Goal: Information Seeking & Learning: Learn about a topic

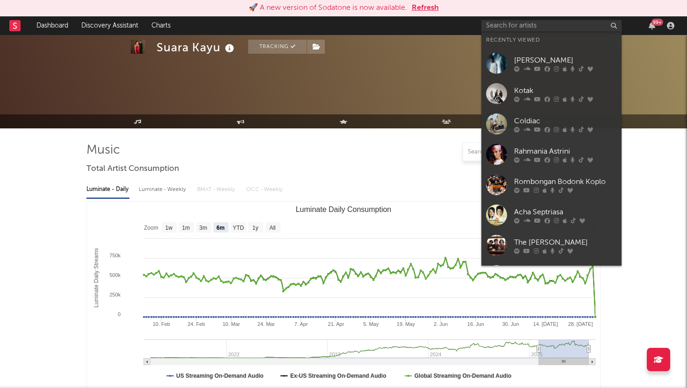
select select "6m"
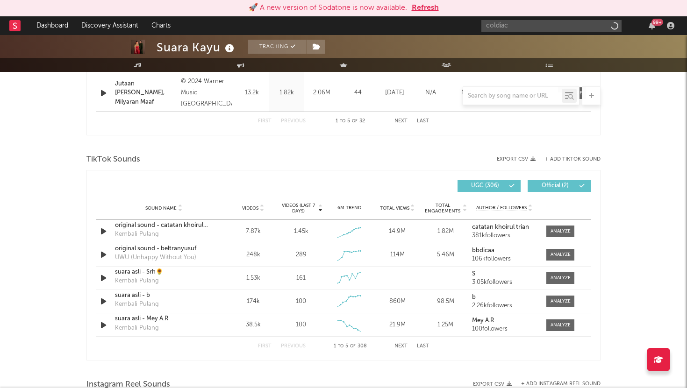
click at [430, 9] on button "Refresh" at bounding box center [425, 7] width 27 height 11
type input "coldiac"
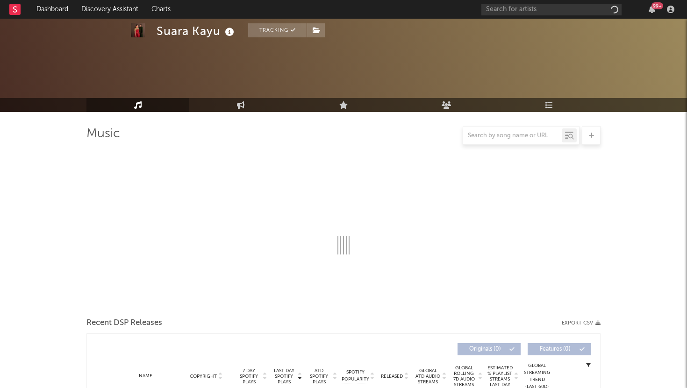
scroll to position [558, 0]
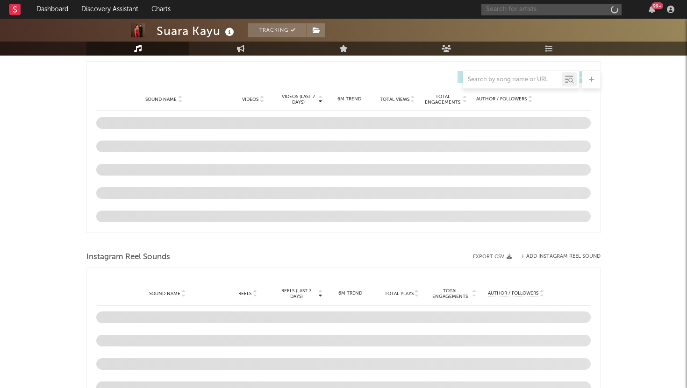
click at [513, 13] on input "text" at bounding box center [551, 10] width 140 height 12
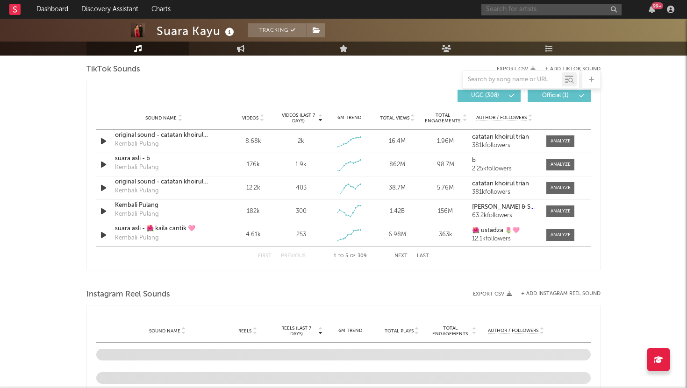
scroll to position [632, 0]
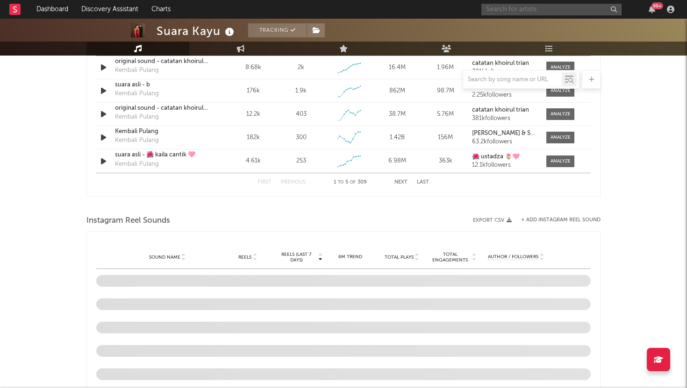
type input "c"
select select "6m"
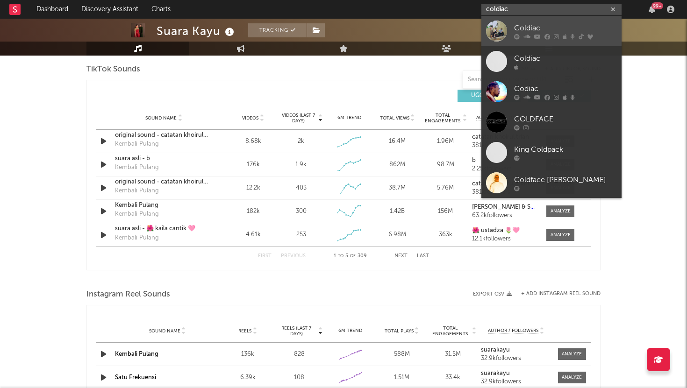
type input "coldiac"
click at [523, 25] on div "Coldiac" at bounding box center [565, 27] width 103 height 11
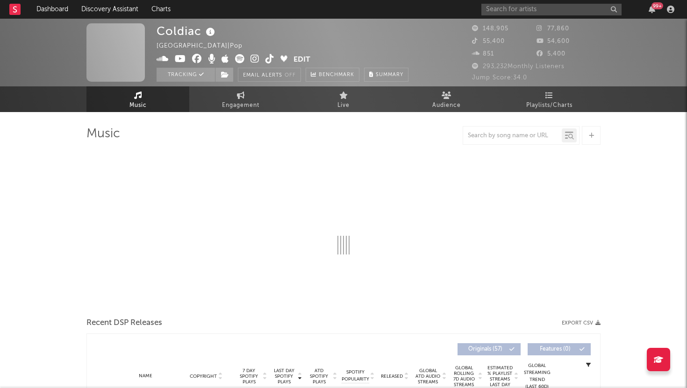
select select "6m"
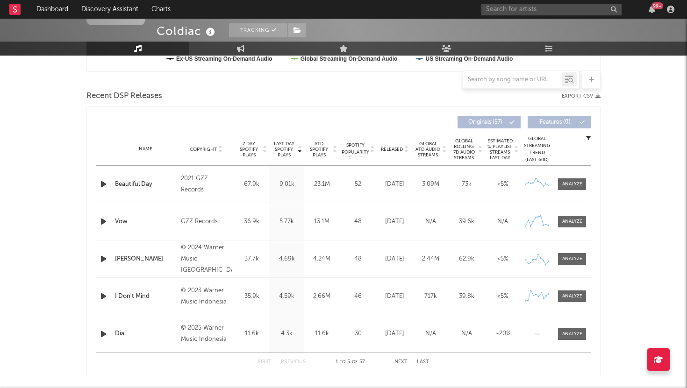
scroll to position [308, 0]
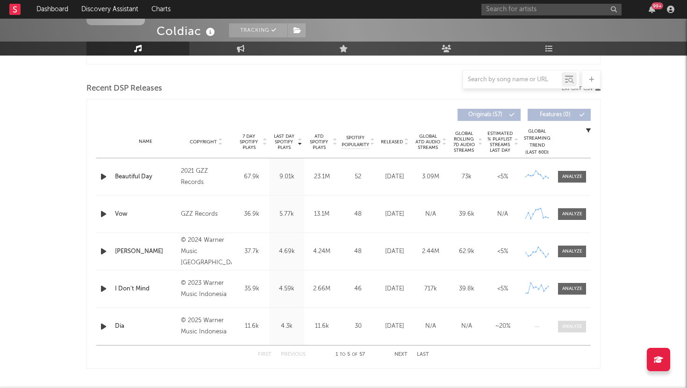
click at [580, 328] on div at bounding box center [572, 326] width 20 height 7
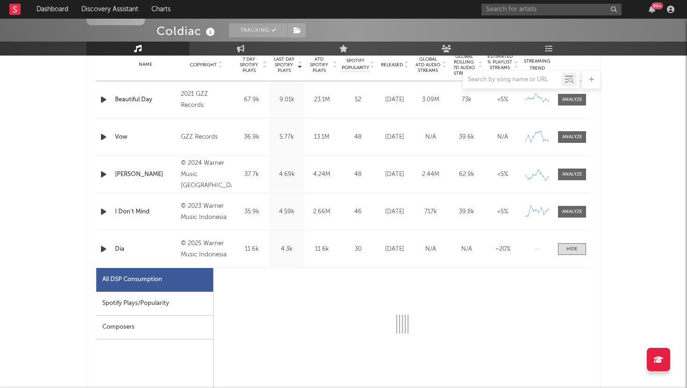
scroll to position [401, 0]
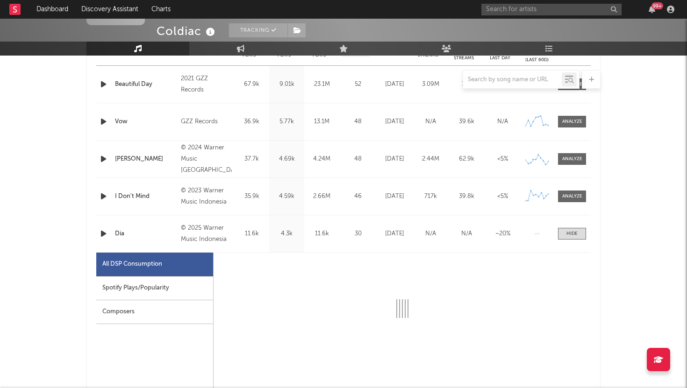
click at [139, 280] on div "Spotify Plays/Popularity" at bounding box center [154, 289] width 117 height 24
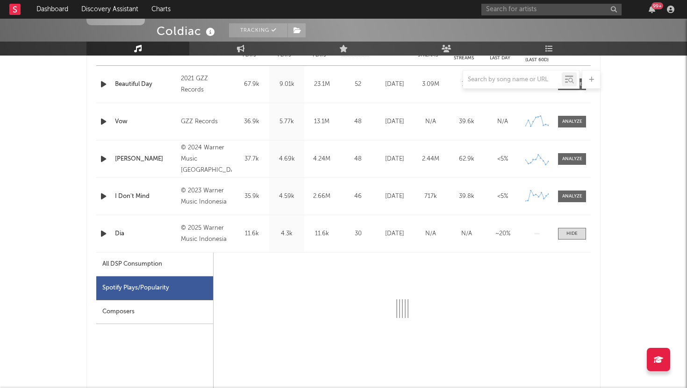
select select "1w"
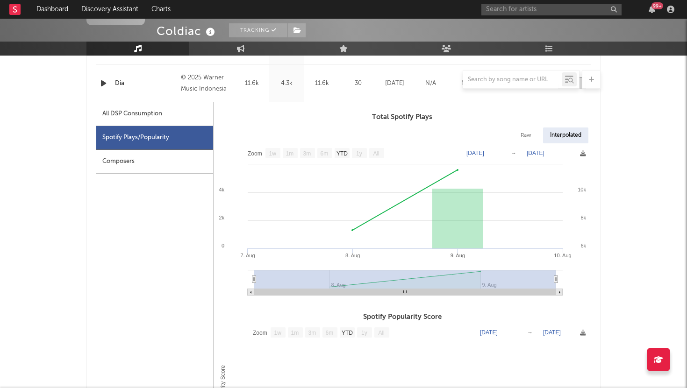
scroll to position [555, 0]
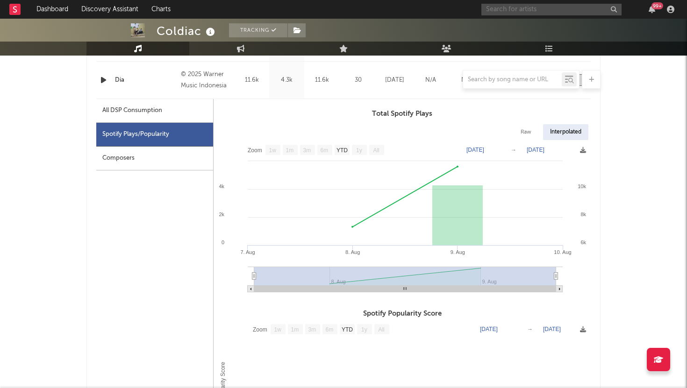
click at [517, 12] on input "text" at bounding box center [551, 10] width 140 height 12
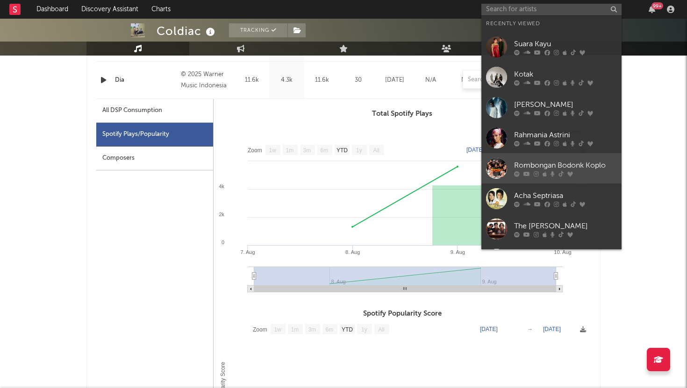
click at [539, 163] on div "Rombongan Bodonk Koplo" at bounding box center [565, 165] width 103 height 11
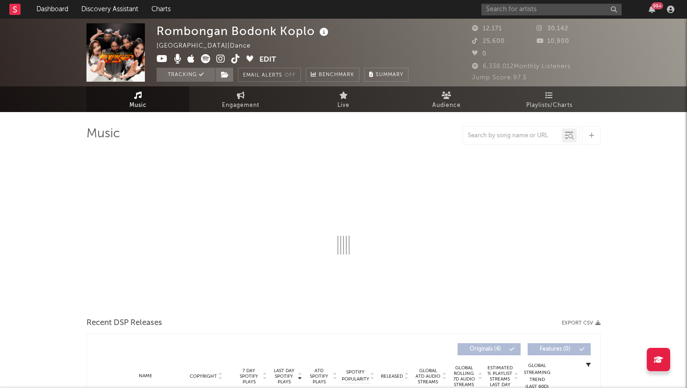
select select "1w"
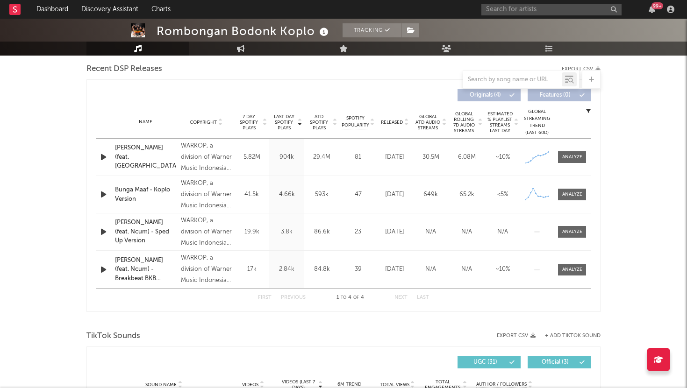
scroll to position [310, 0]
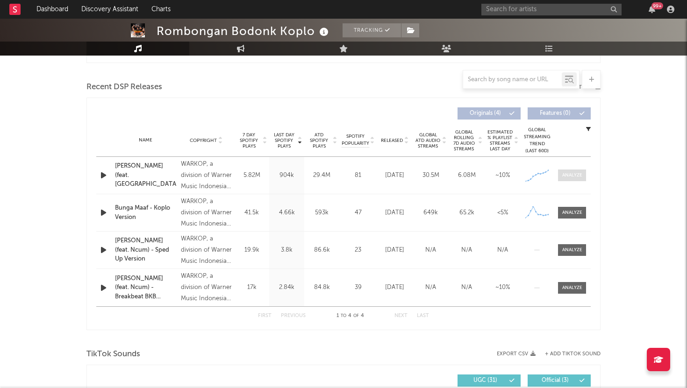
click at [563, 177] on div at bounding box center [572, 175] width 20 height 7
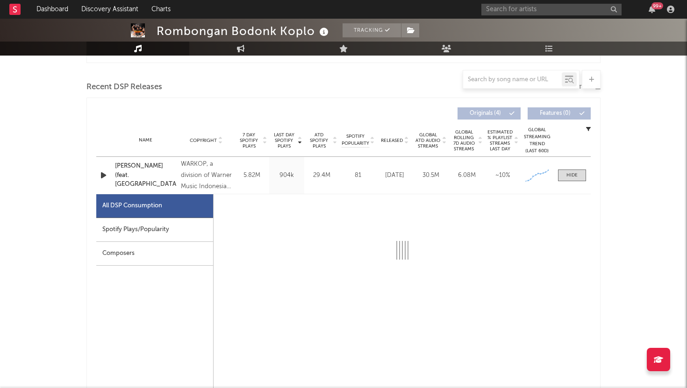
click at [123, 235] on div "Spotify Plays/Popularity" at bounding box center [154, 230] width 117 height 24
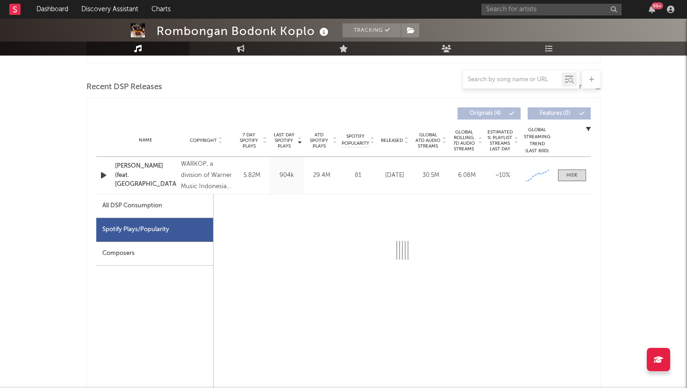
select select "1w"
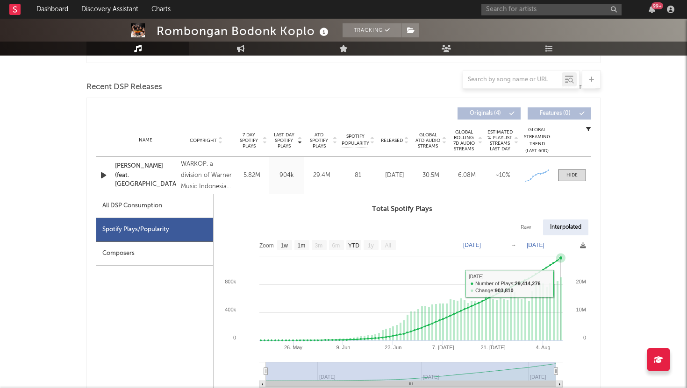
click at [560, 284] on rect at bounding box center [561, 310] width 2 height 64
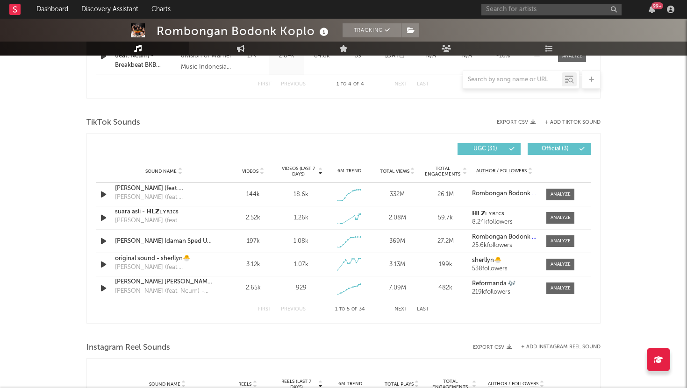
scroll to position [997, 0]
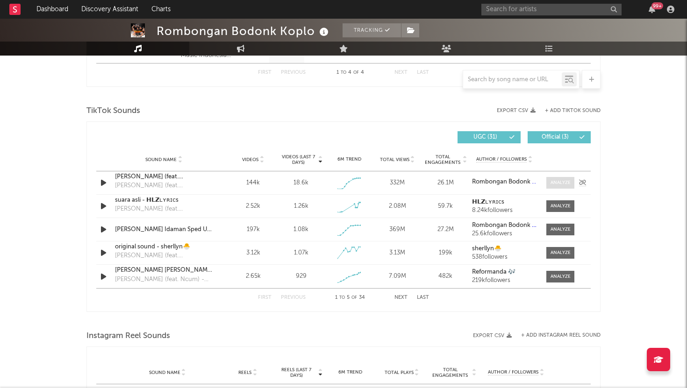
click at [556, 183] on div at bounding box center [560, 182] width 20 height 7
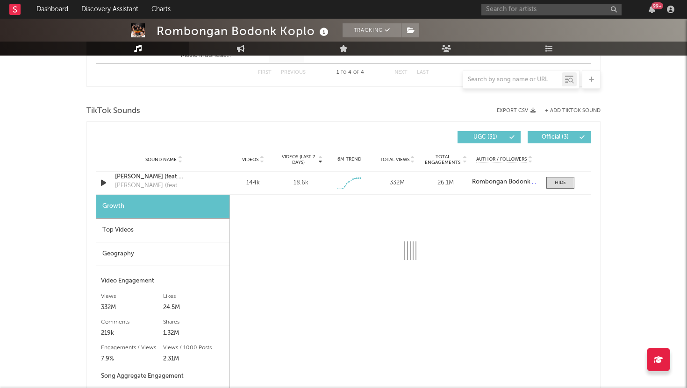
select select "1w"
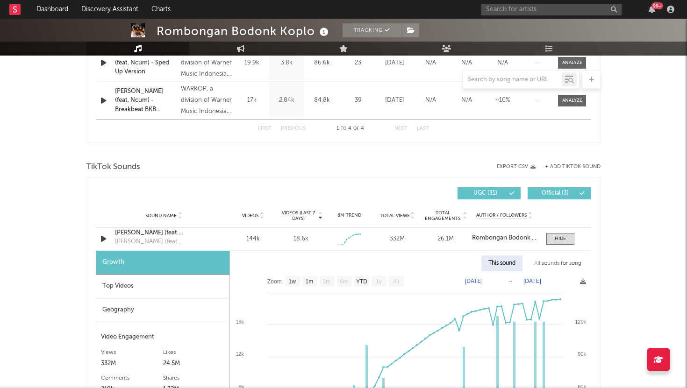
scroll to position [959, 0]
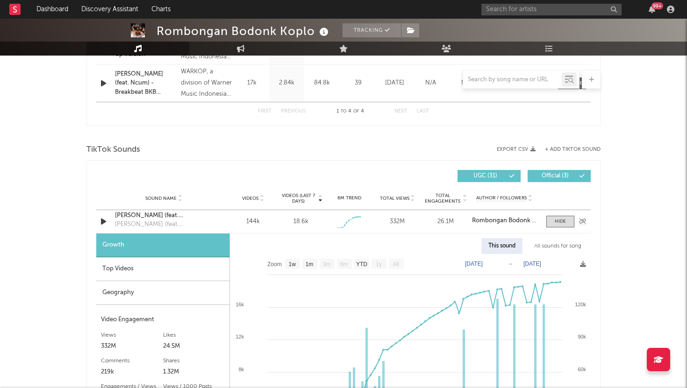
click at [107, 221] on icon "button" at bounding box center [104, 222] width 10 height 12
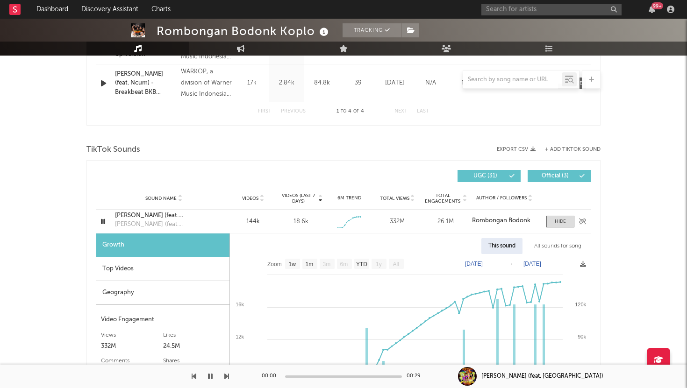
click at [107, 221] on icon "button" at bounding box center [103, 222] width 9 height 12
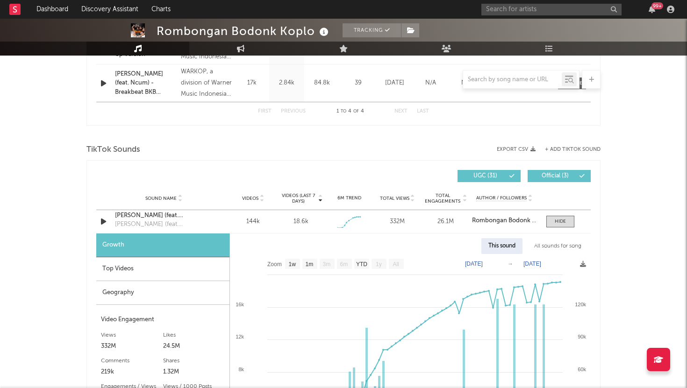
click at [175, 255] on div "Growth" at bounding box center [162, 246] width 133 height 24
click at [175, 264] on div "Top Videos" at bounding box center [162, 269] width 133 height 24
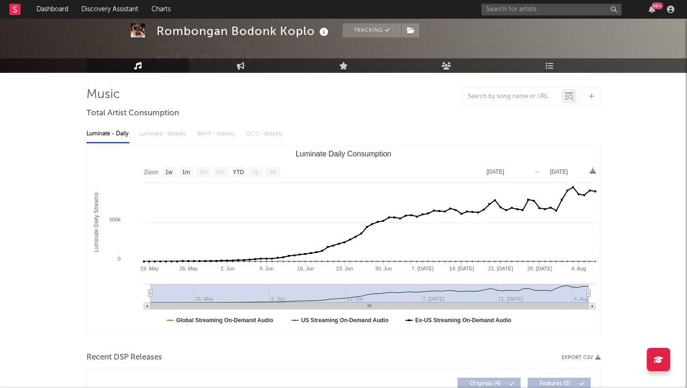
scroll to position [0, 0]
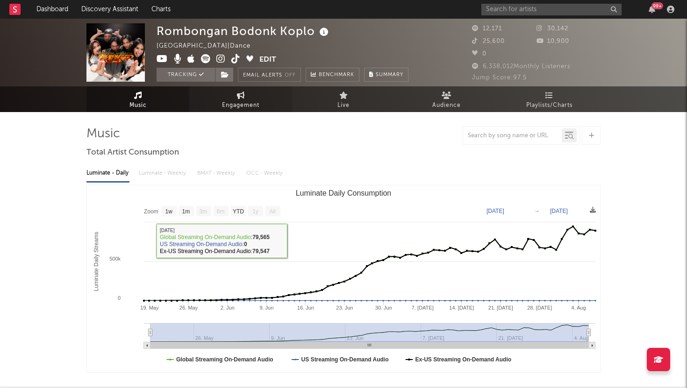
click at [248, 104] on span "Engagement" at bounding box center [240, 105] width 37 height 11
select select "1w"
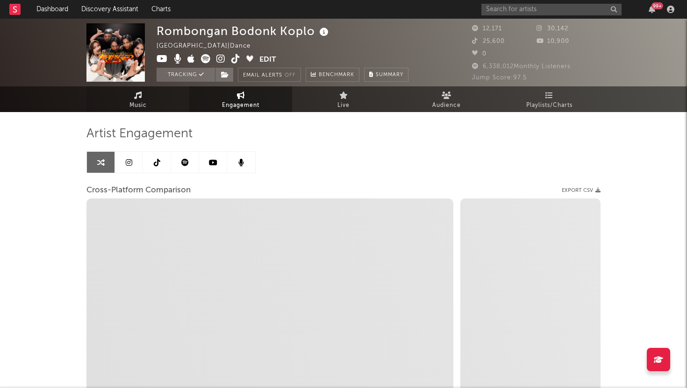
select select "1m"
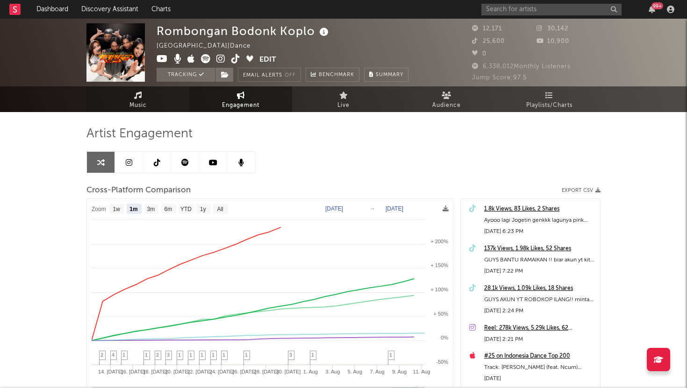
click at [140, 104] on span "Music" at bounding box center [137, 105] width 17 height 11
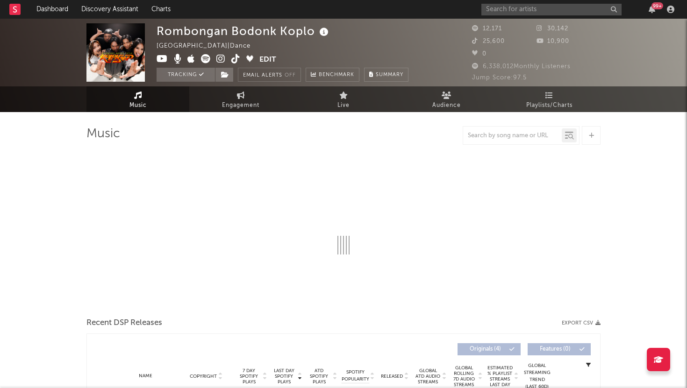
select select "1w"
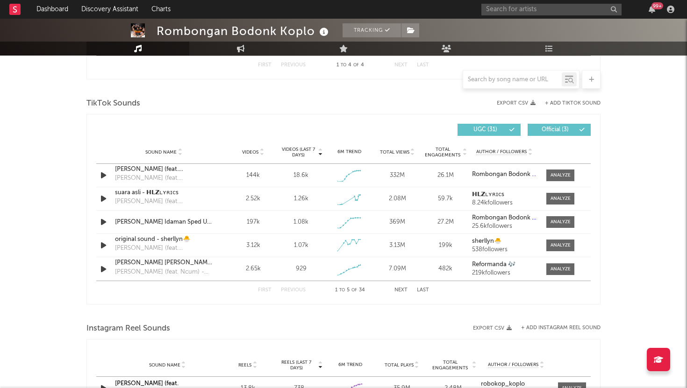
scroll to position [560, 0]
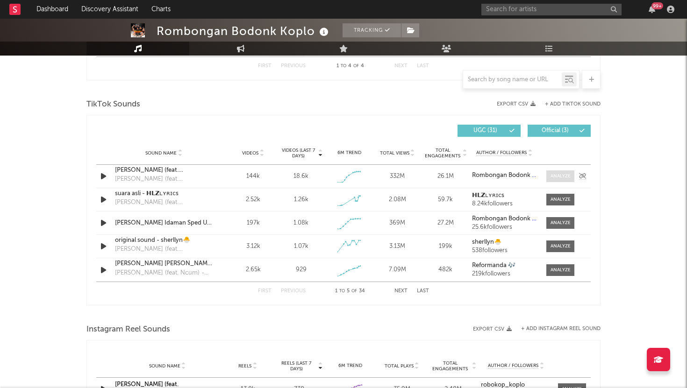
click at [550, 177] on div at bounding box center [560, 176] width 20 height 7
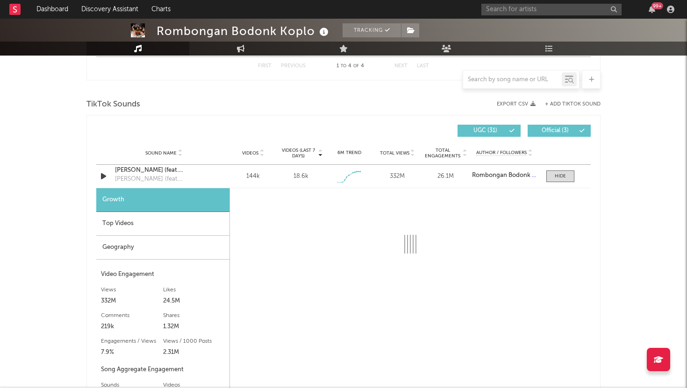
select select "1w"
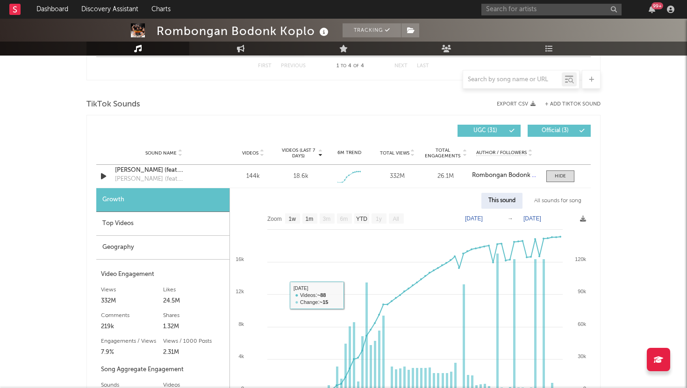
click at [131, 230] on div "Top Videos" at bounding box center [162, 224] width 133 height 24
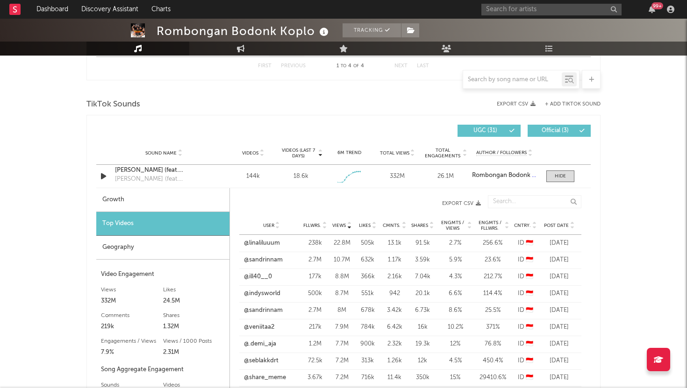
click at [147, 206] on div "Growth" at bounding box center [162, 200] width 133 height 24
select select "1w"
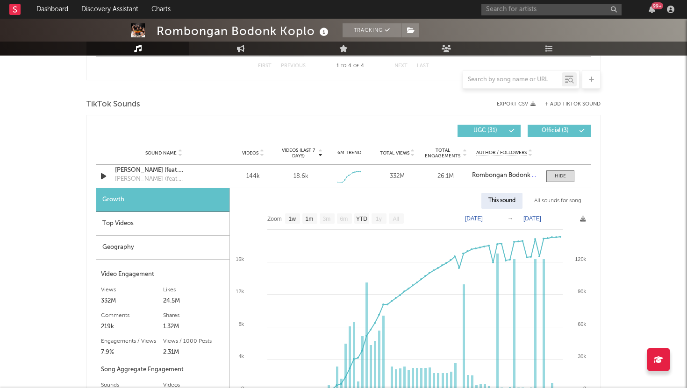
click at [150, 214] on div "Top Videos" at bounding box center [162, 224] width 133 height 24
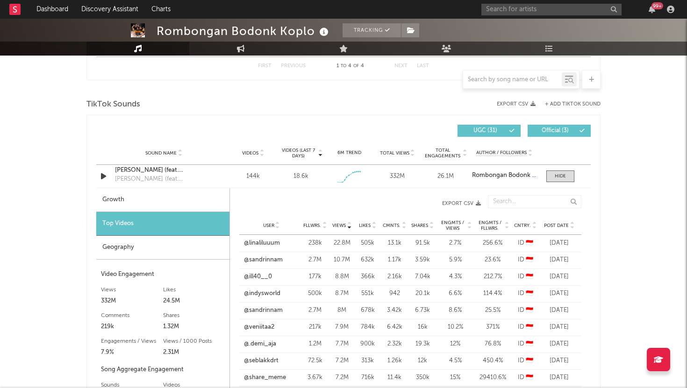
click at [157, 200] on div "Growth" at bounding box center [162, 200] width 133 height 24
select select "1w"
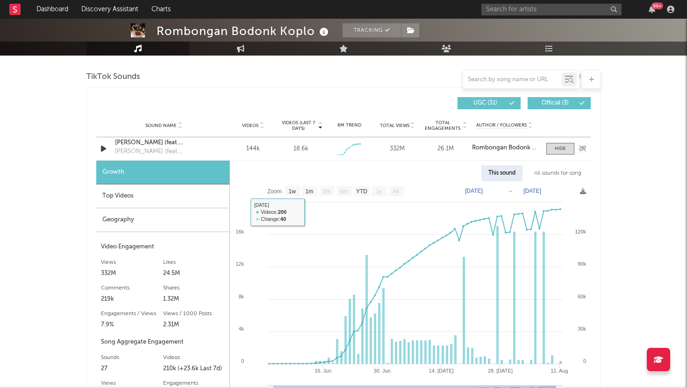
scroll to position [0, 0]
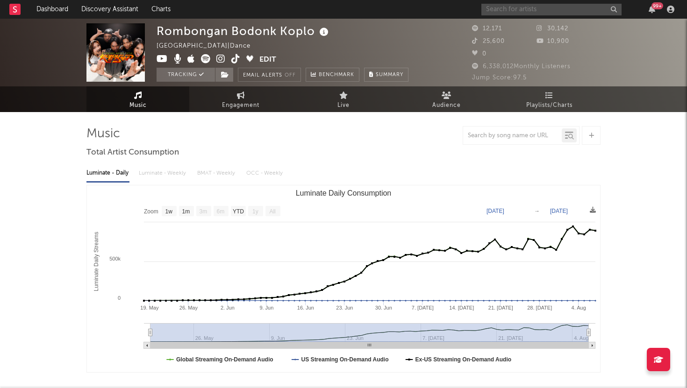
click at [508, 10] on input "text" at bounding box center [551, 10] width 140 height 12
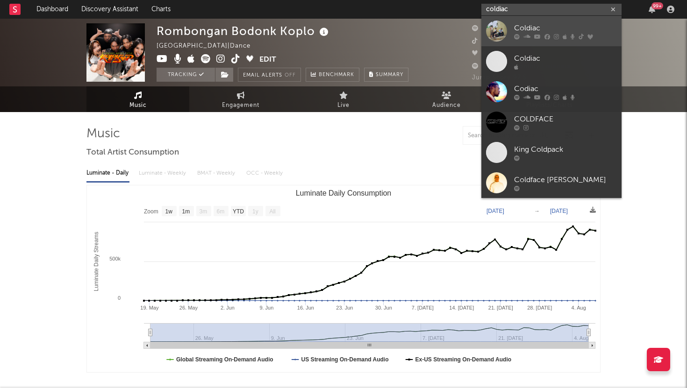
type input "coldiac"
click at [532, 38] on div at bounding box center [565, 37] width 103 height 6
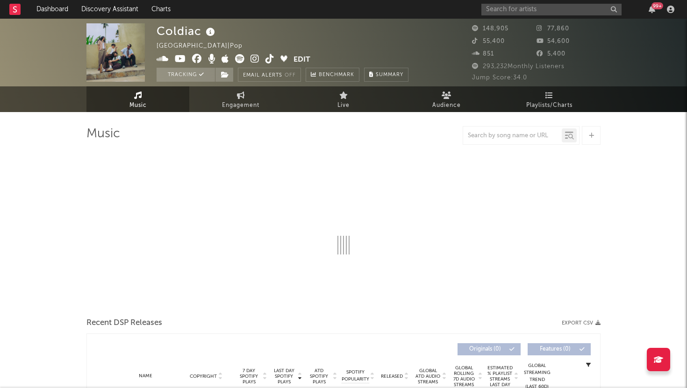
select select "6m"
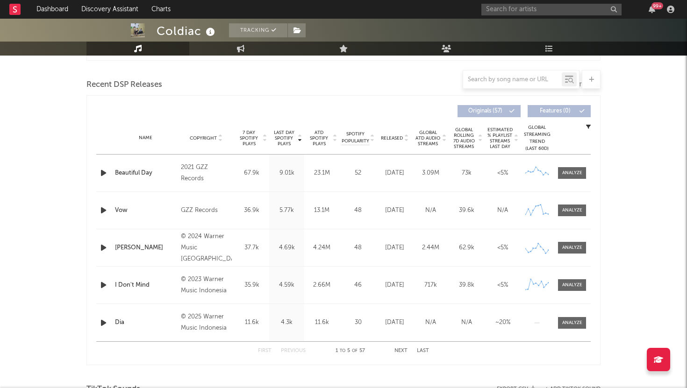
scroll to position [313, 0]
click at [577, 320] on div at bounding box center [572, 322] width 20 height 7
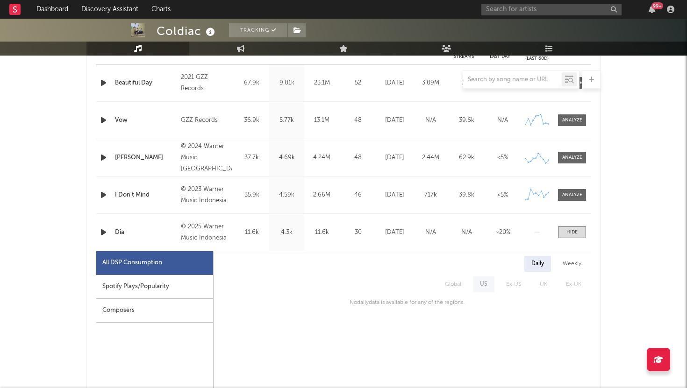
scroll to position [420, 0]
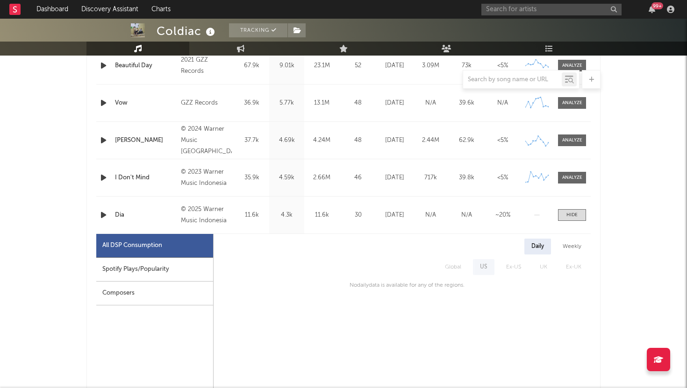
click at [169, 267] on div "Spotify Plays/Popularity" at bounding box center [154, 270] width 117 height 24
select select "1w"
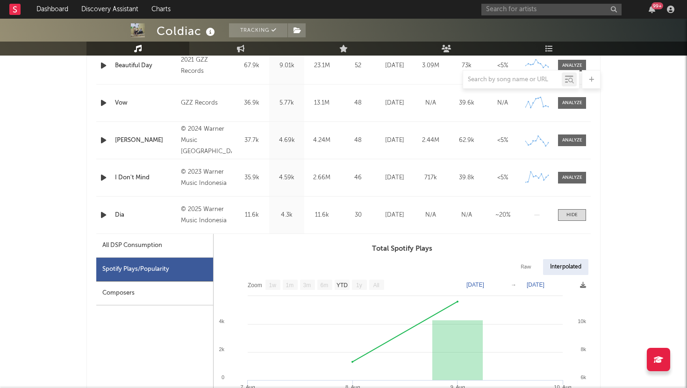
scroll to position [452, 0]
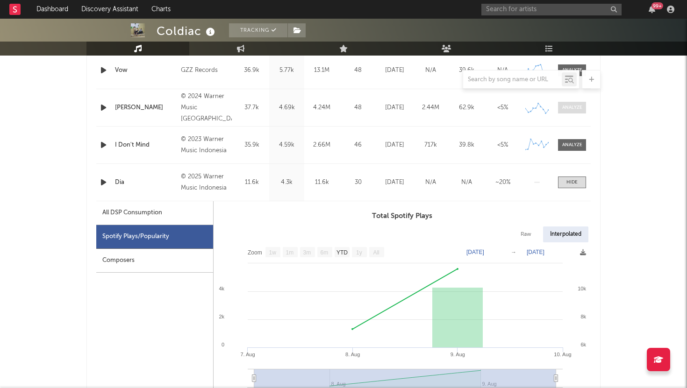
click at [577, 106] on div at bounding box center [572, 107] width 20 height 7
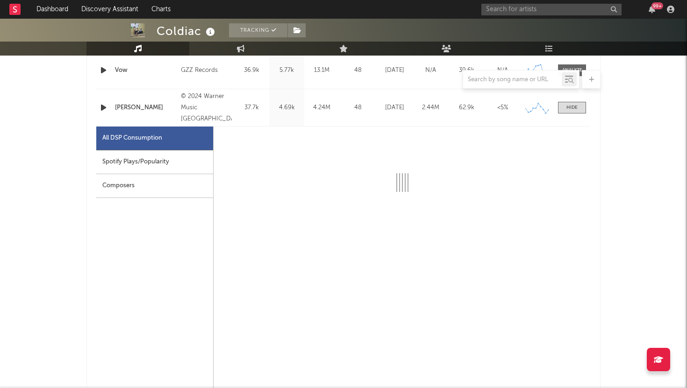
click at [162, 165] on div "Spotify Plays/Popularity" at bounding box center [154, 162] width 117 height 24
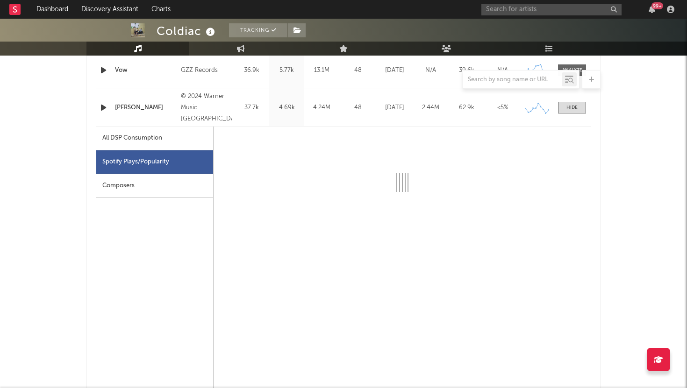
select select "6m"
select select "1w"
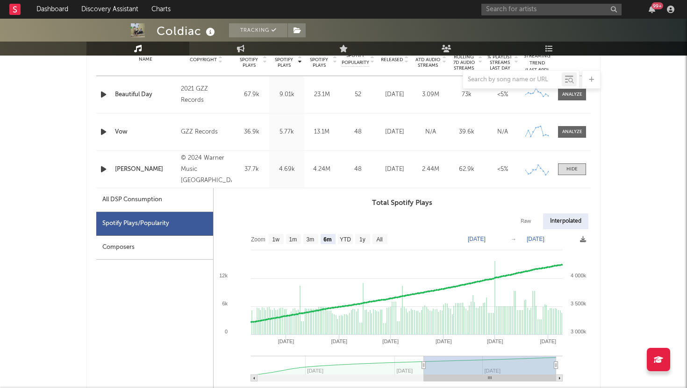
scroll to position [389, 0]
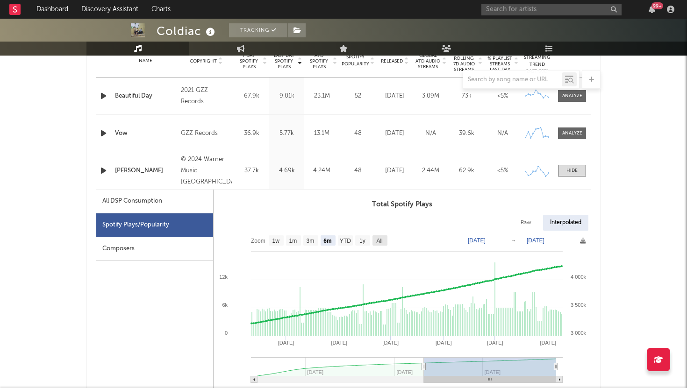
click at [377, 241] on text "All" at bounding box center [379, 241] width 6 height 7
select select "All"
type input "[DATE]"
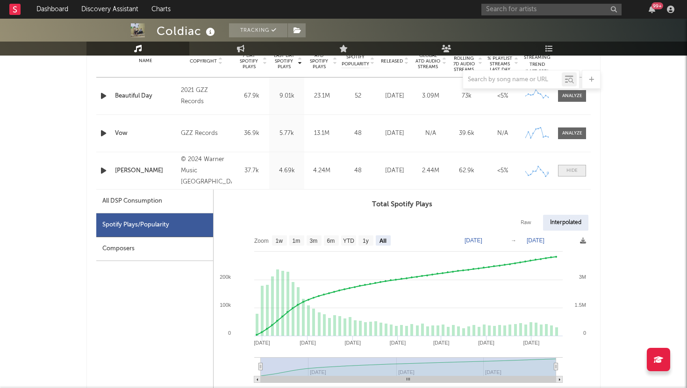
click at [573, 173] on div at bounding box center [571, 170] width 11 height 7
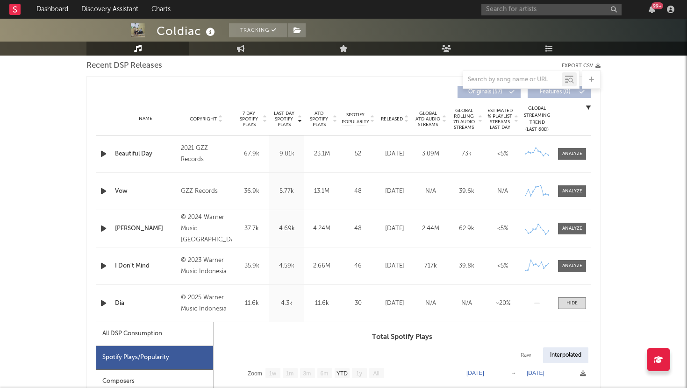
scroll to position [332, 0]
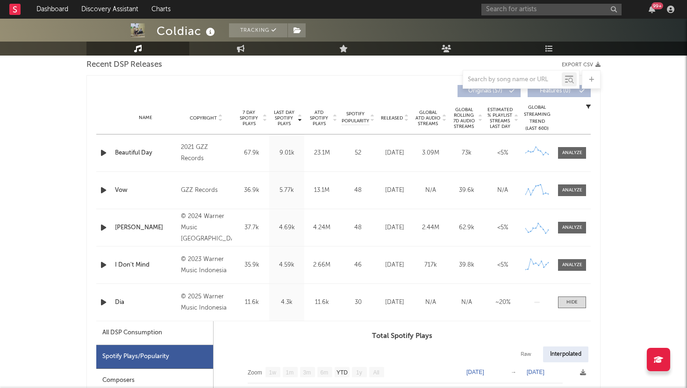
click at [195, 96] on div at bounding box center [219, 91] width 247 height 12
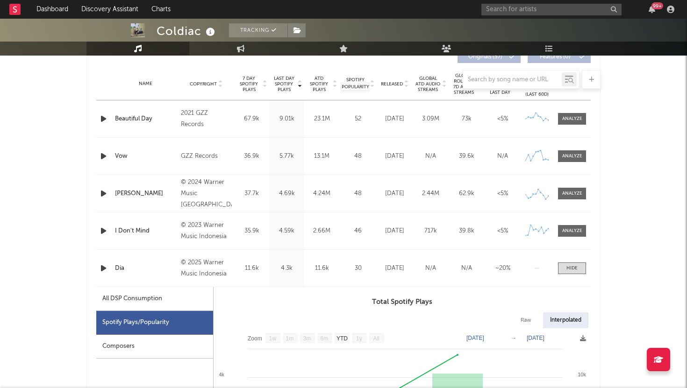
scroll to position [366, 0]
click at [114, 269] on div "Name Dia" at bounding box center [146, 268] width 66 height 9
click at [101, 270] on icon "button" at bounding box center [104, 269] width 10 height 12
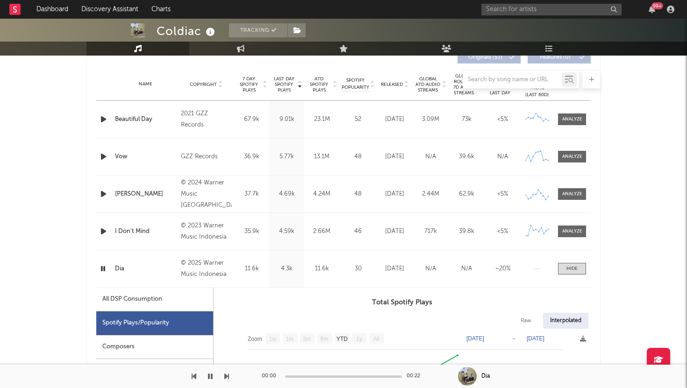
click at [101, 270] on icon "button" at bounding box center [103, 269] width 9 height 12
click at [146, 270] on div "Dia" at bounding box center [145, 268] width 61 height 9
click at [164, 265] on div "Dia" at bounding box center [145, 268] width 61 height 9
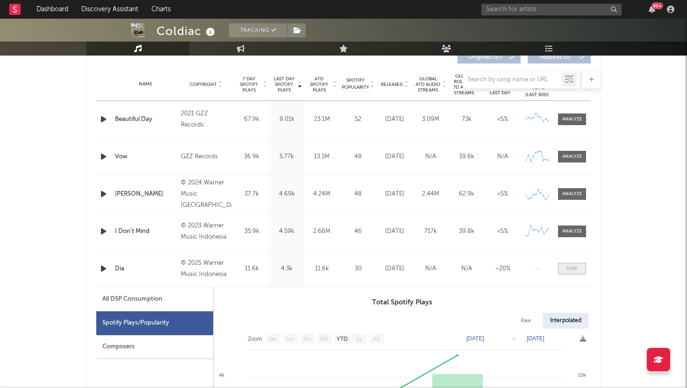
click at [569, 272] on div at bounding box center [571, 268] width 11 height 7
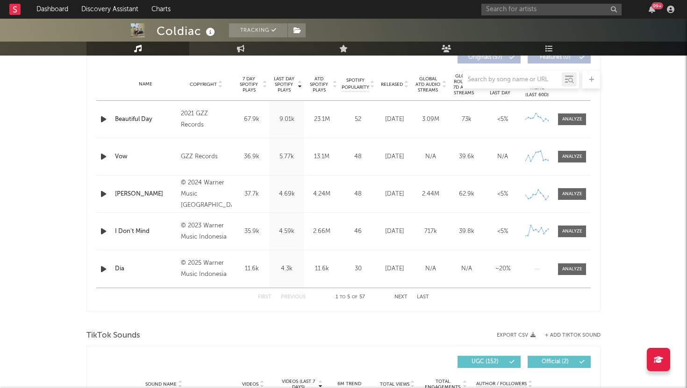
click at [400, 299] on button "Next" at bounding box center [400, 297] width 13 height 5
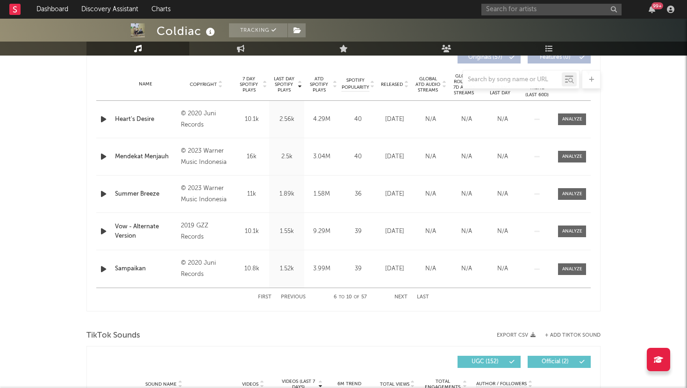
click at [400, 299] on button "Next" at bounding box center [400, 297] width 13 height 5
click at [254, 299] on div "First Previous 11 to 15 of 57 Next Last" at bounding box center [343, 297] width 494 height 19
click at [260, 299] on button "First" at bounding box center [265, 297] width 14 height 5
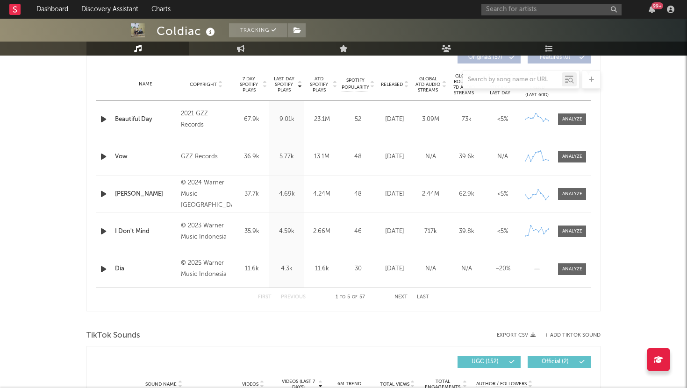
click at [260, 299] on button "First" at bounding box center [265, 297] width 14 height 5
click at [567, 196] on div at bounding box center [572, 194] width 20 height 7
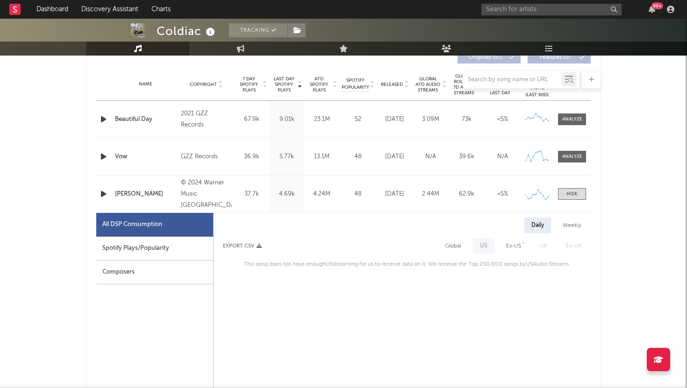
click at [176, 256] on div "Spotify Plays/Popularity" at bounding box center [154, 249] width 117 height 24
select select "6m"
select select "1w"
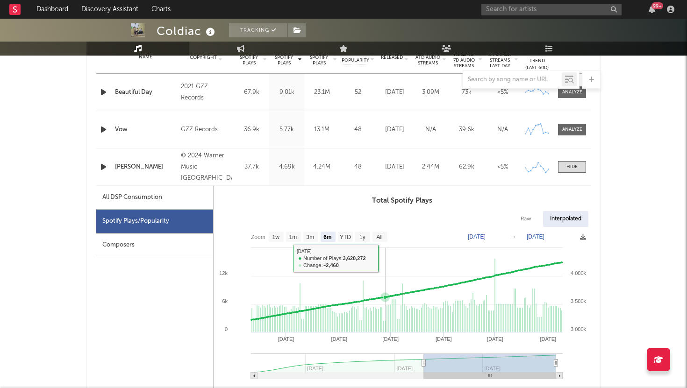
scroll to position [405, 0]
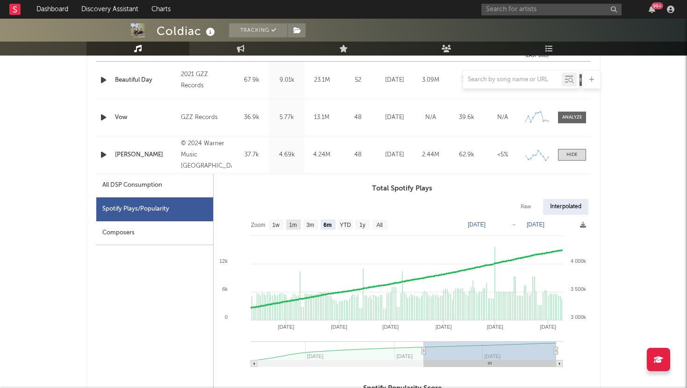
click at [295, 228] on rect at bounding box center [293, 225] width 15 height 10
select select "1m"
type input "[DATE]"
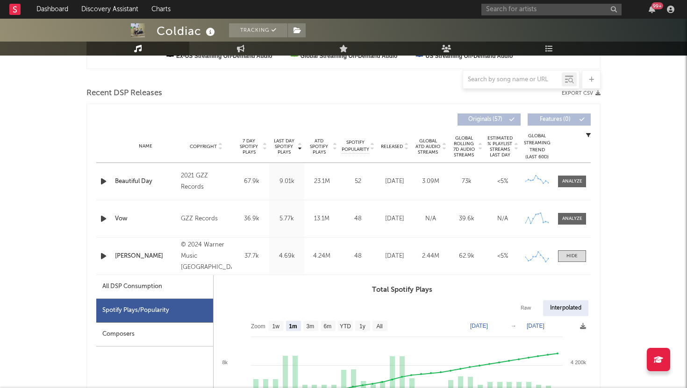
scroll to position [283, 0]
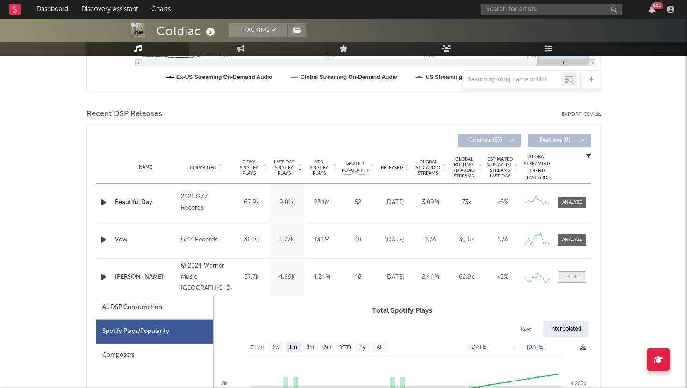
click at [583, 281] on span at bounding box center [572, 277] width 28 height 12
